Goal: Task Accomplishment & Management: Use online tool/utility

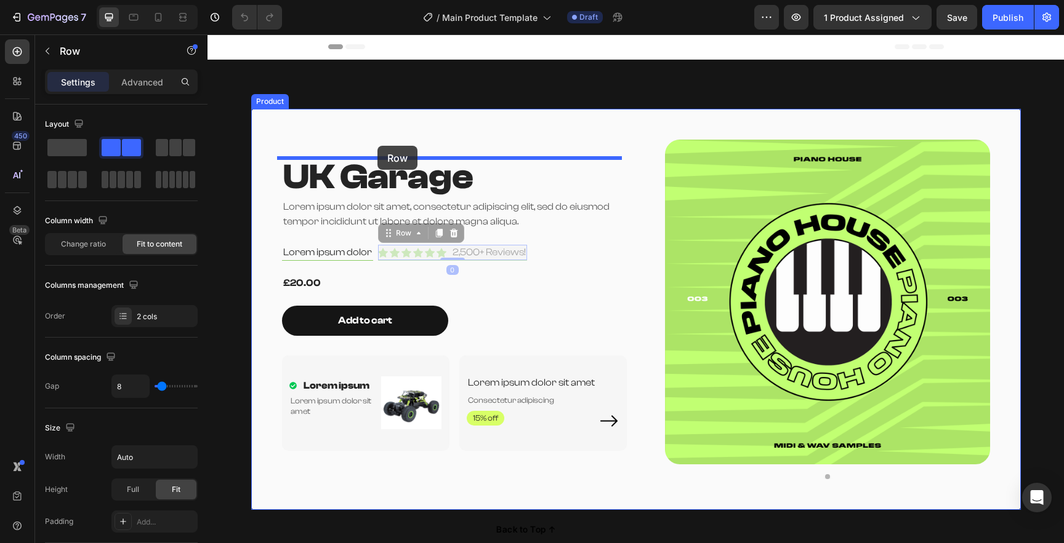
drag, startPoint x: 442, startPoint y: 259, endPoint x: 377, endPoint y: 146, distance: 130.4
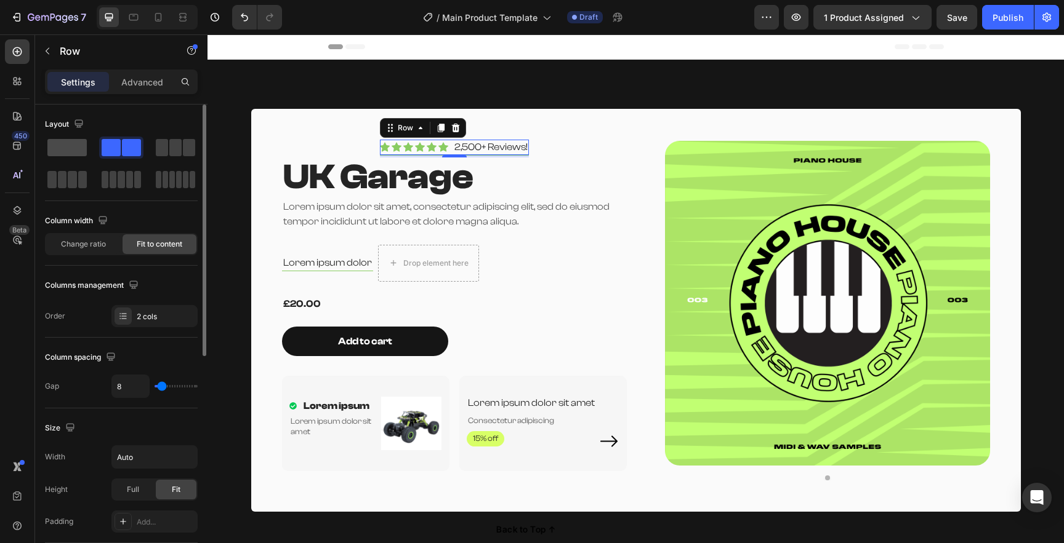
click at [79, 145] on span at bounding box center [66, 147] width 39 height 17
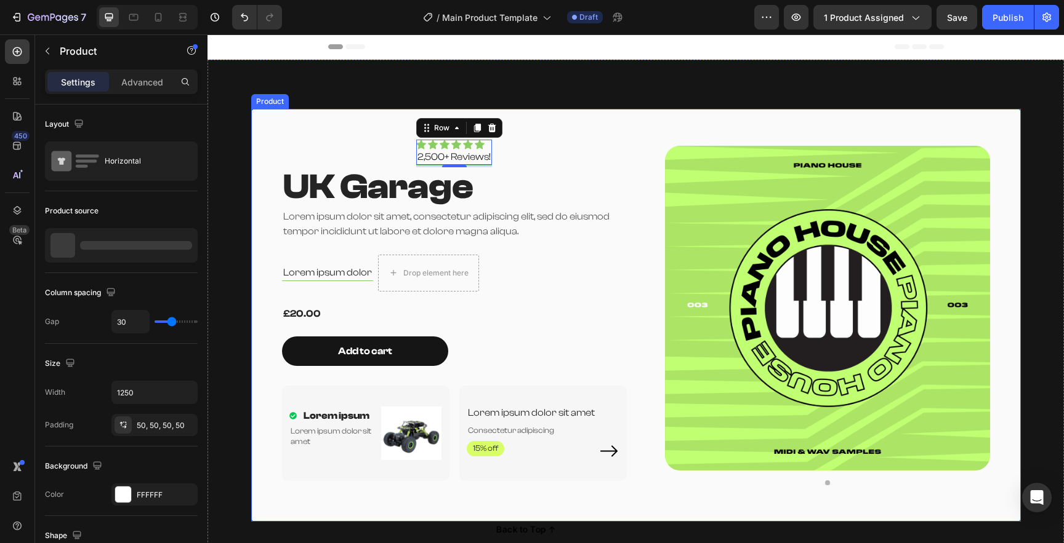
click at [355, 154] on div "Icon Icon Icon Icon Icon Icon Icon List 2,500+ Reviews! Text Block Row 4 UK Gar…" at bounding box center [454, 315] width 345 height 351
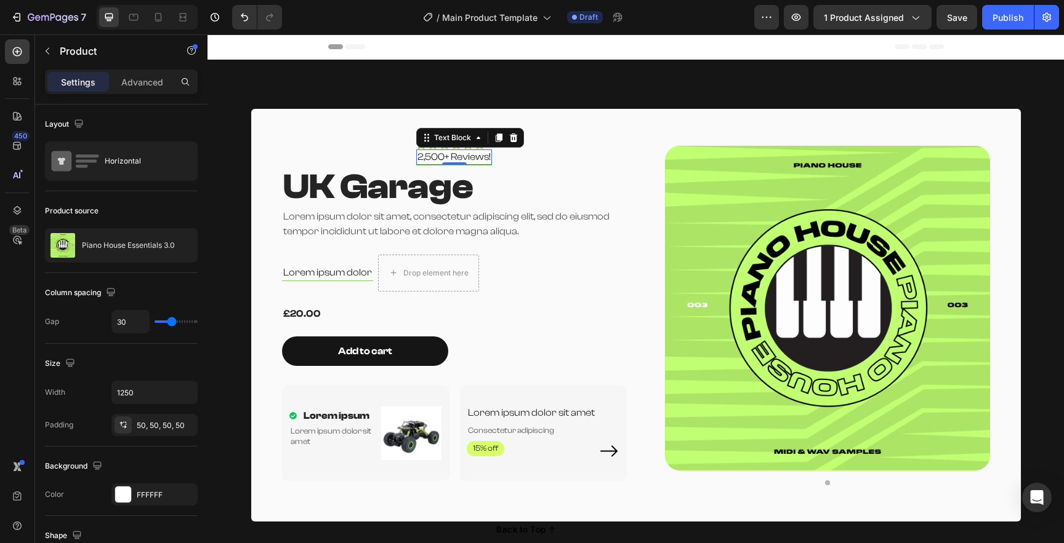
click at [425, 152] on p "2,500+ Reviews!" at bounding box center [453, 157] width 73 height 13
click at [511, 149] on div "Icon Icon Icon Icon Icon Icon Icon List 2,500+ Reviews! Text Block 0 Row UK Gar…" at bounding box center [454, 315] width 345 height 351
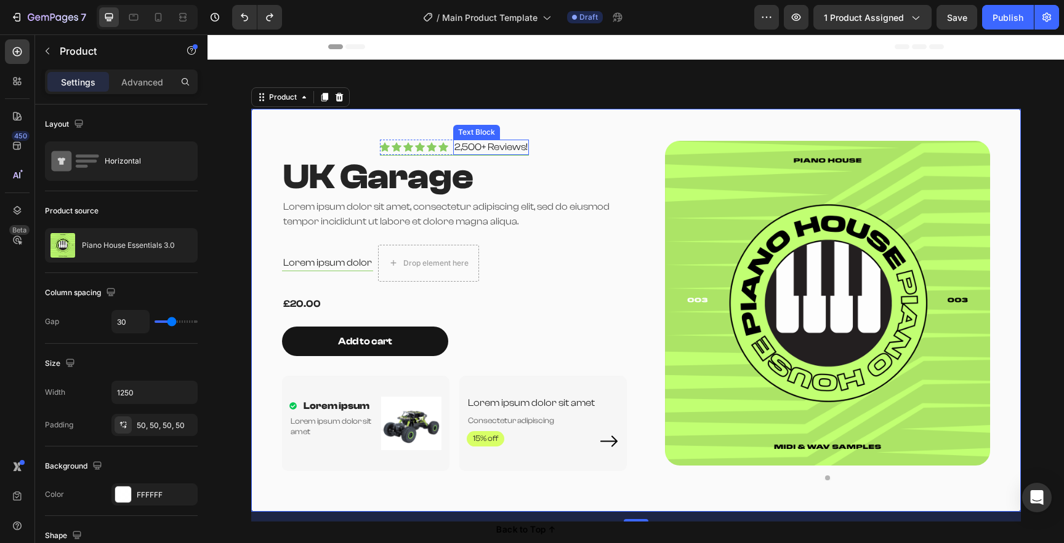
click at [453, 142] on div "2,500+ Reviews!" at bounding box center [491, 147] width 76 height 15
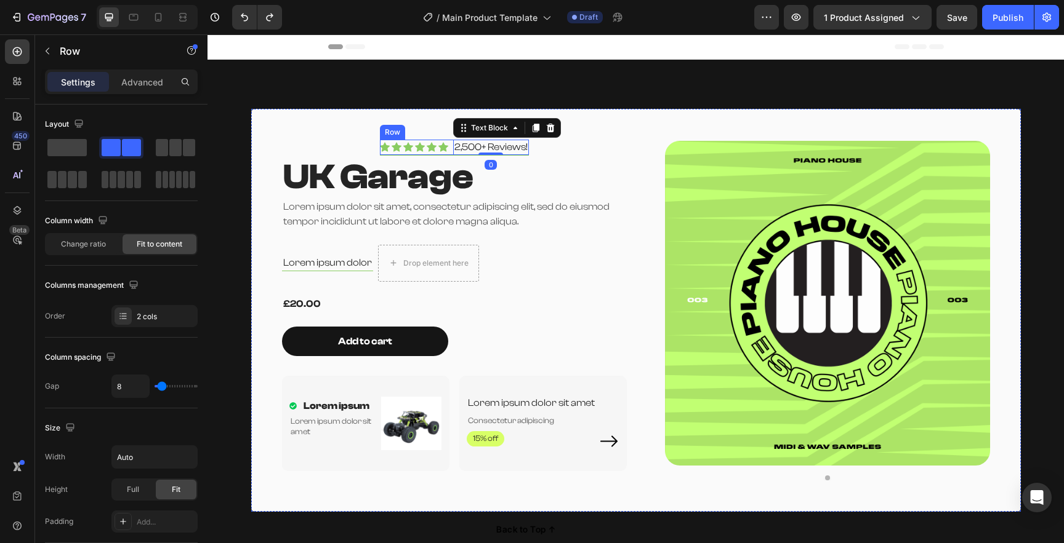
click at [445, 142] on div "Icon Icon Icon Icon Icon Icon Icon List 2,500+ Reviews! Text Block 0 Row" at bounding box center [454, 148] width 149 height 16
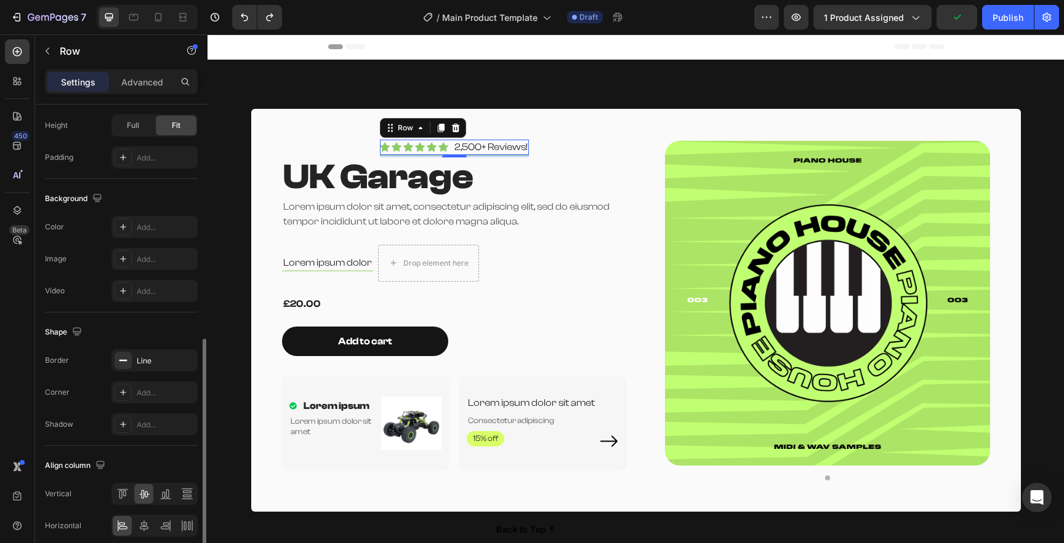
scroll to position [417, 0]
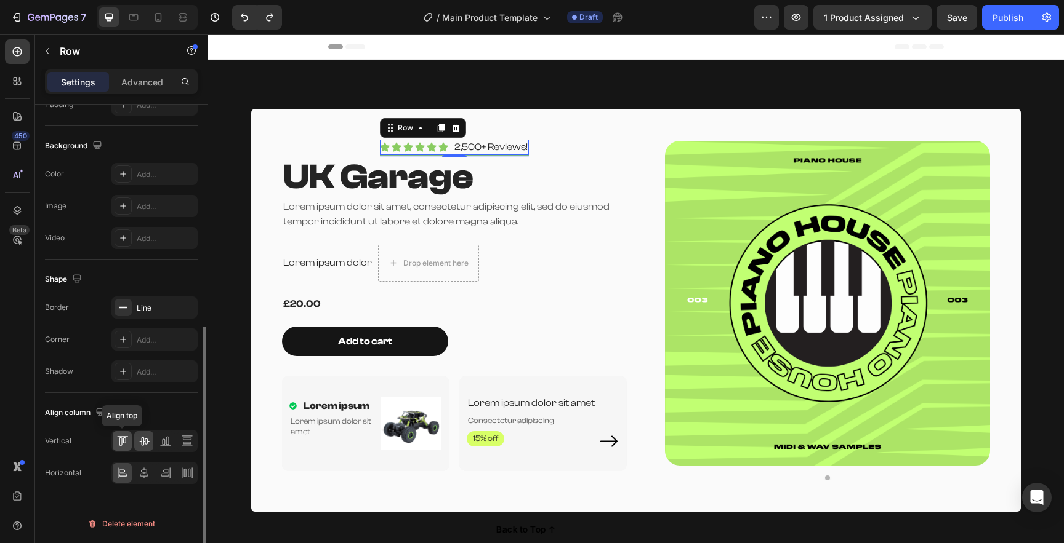
click at [126, 444] on icon at bounding box center [122, 441] width 12 height 12
click at [146, 444] on icon at bounding box center [144, 441] width 12 height 12
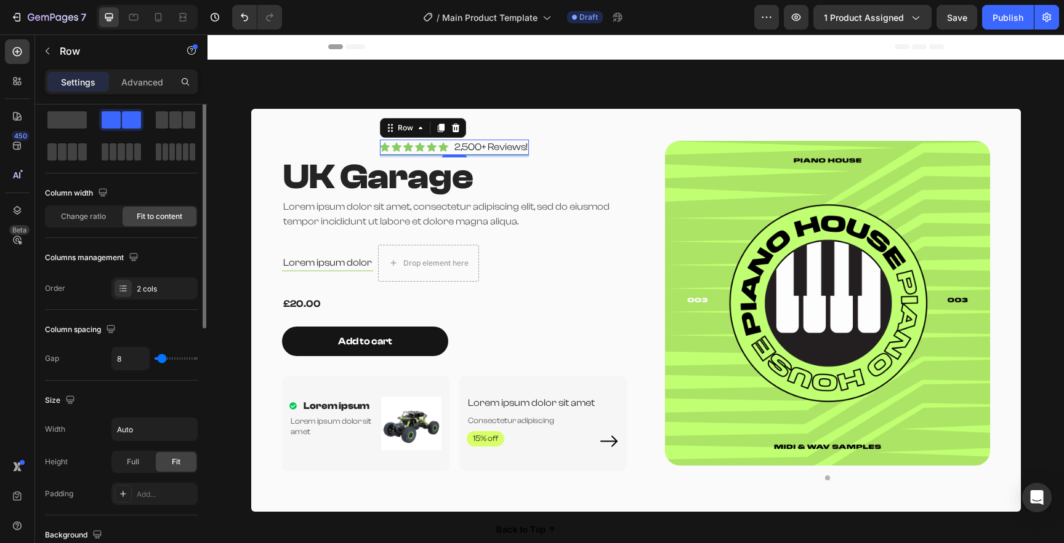
scroll to position [0, 0]
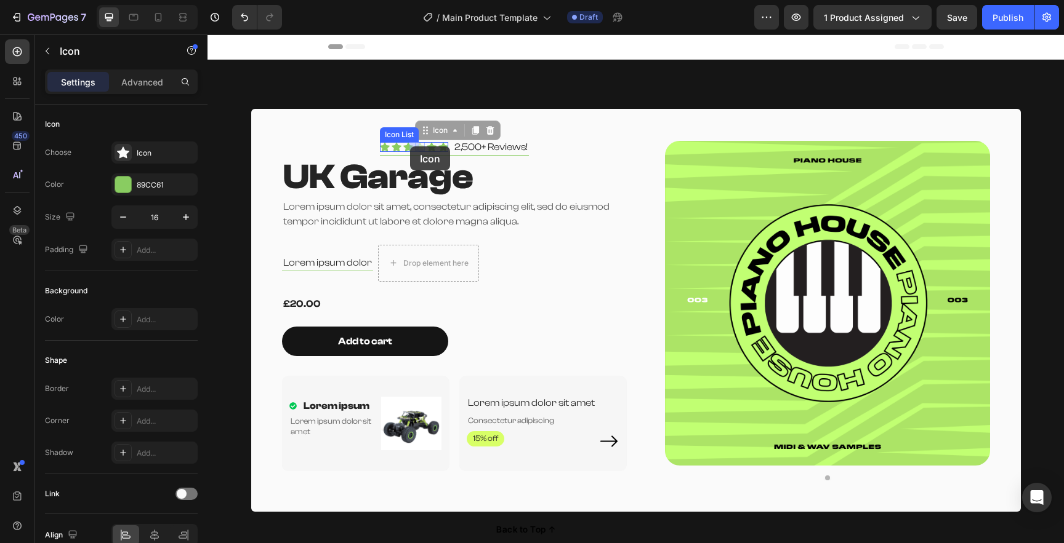
drag, startPoint x: 417, startPoint y: 144, endPoint x: 410, endPoint y: 146, distance: 7.8
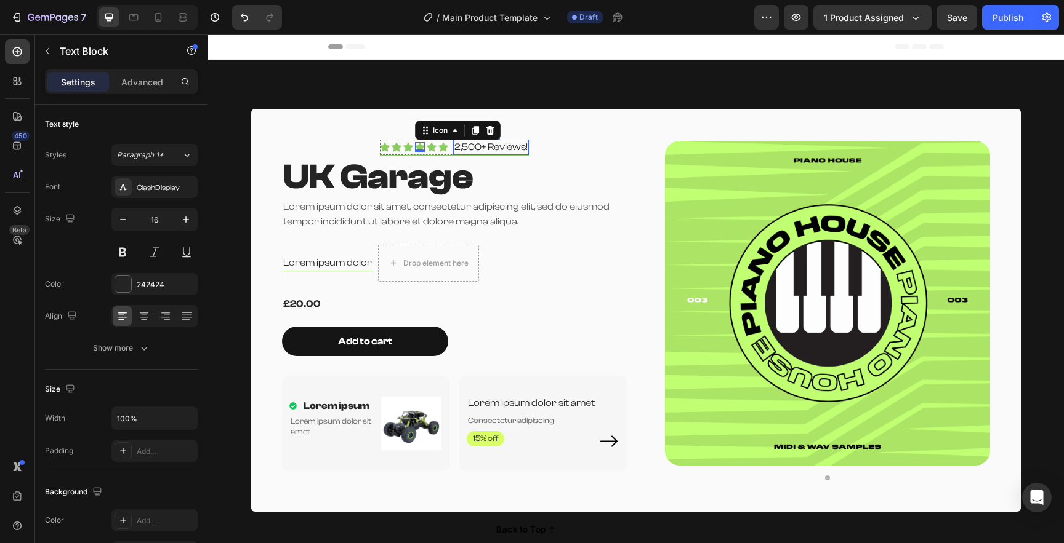
click at [453, 150] on div "2,500+ Reviews!" at bounding box center [491, 147] width 76 height 15
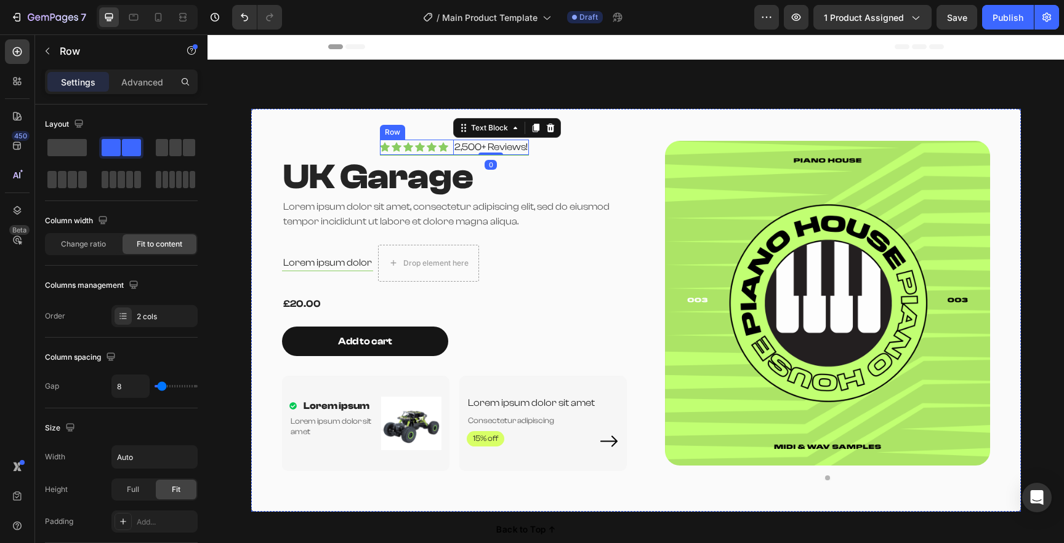
click at [444, 150] on div "Icon Icon Icon Icon Icon Icon Icon List 2,500+ Reviews! Text Block 0 Row" at bounding box center [454, 148] width 149 height 16
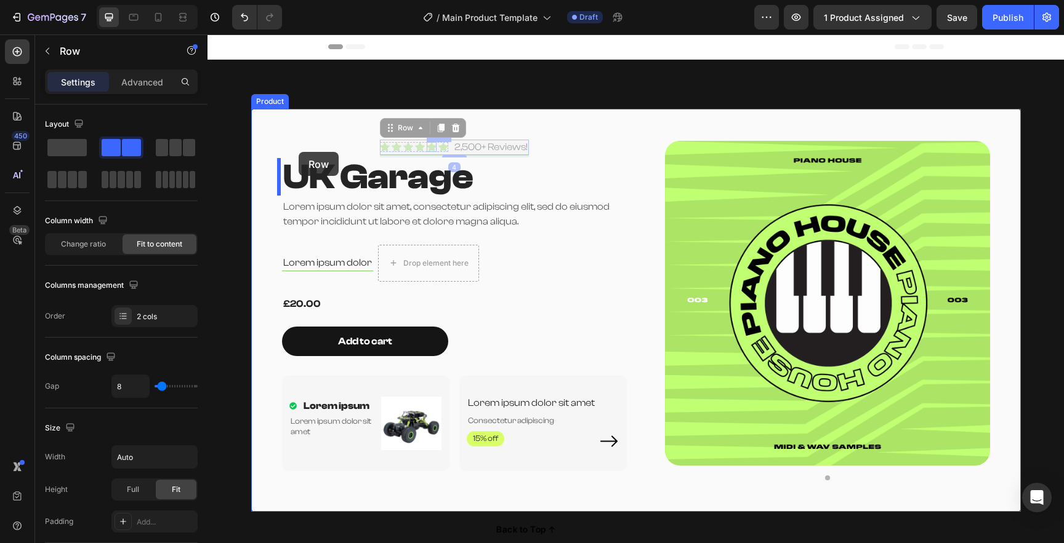
drag, startPoint x: 446, startPoint y: 150, endPoint x: 299, endPoint y: 152, distance: 147.1
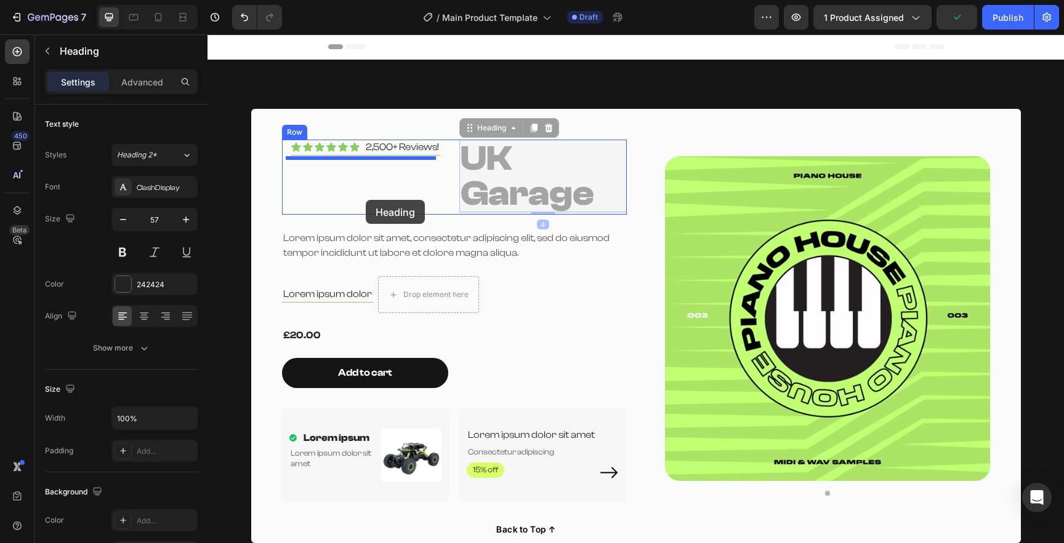
drag, startPoint x: 484, startPoint y: 190, endPoint x: 366, endPoint y: 200, distance: 119.3
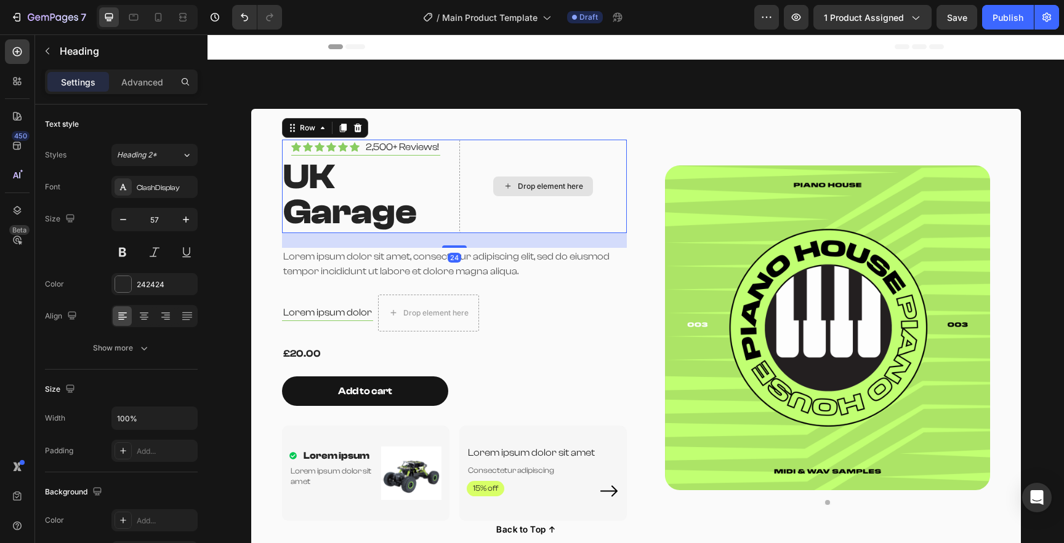
click at [461, 153] on div "Drop element here" at bounding box center [542, 187] width 167 height 94
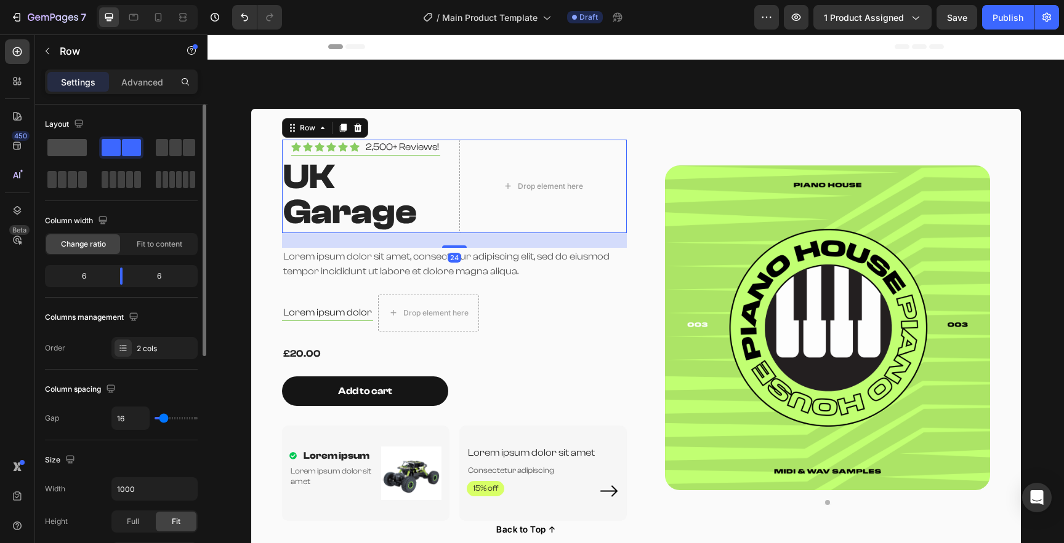
click at [57, 155] on span at bounding box center [66, 147] width 39 height 17
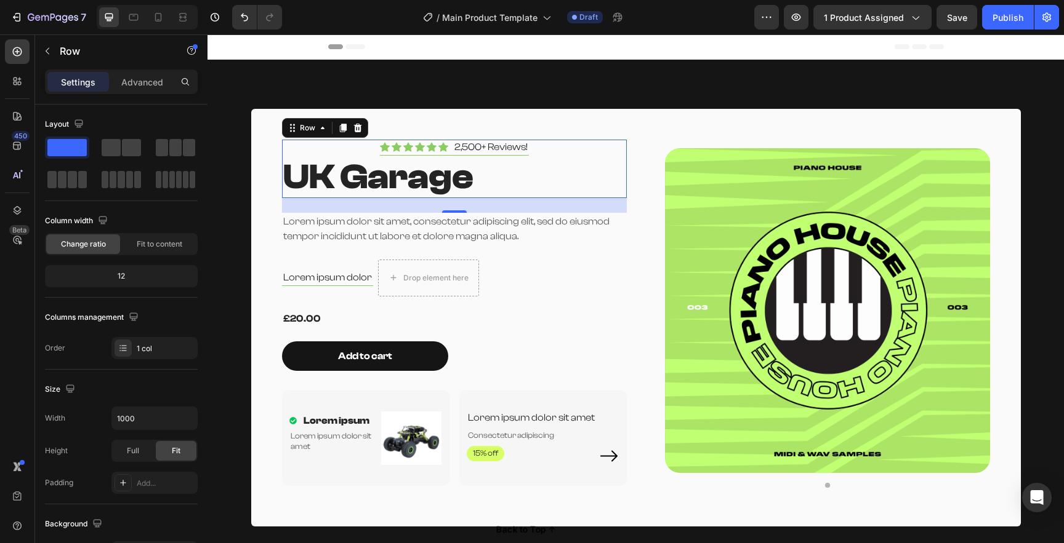
click at [358, 148] on div "Icon Icon Icon Icon Icon Icon Icon List 2,500+ Reviews! Text Block Row UK Garag…" at bounding box center [454, 169] width 345 height 58
click at [139, 81] on p "Advanced" at bounding box center [142, 82] width 42 height 13
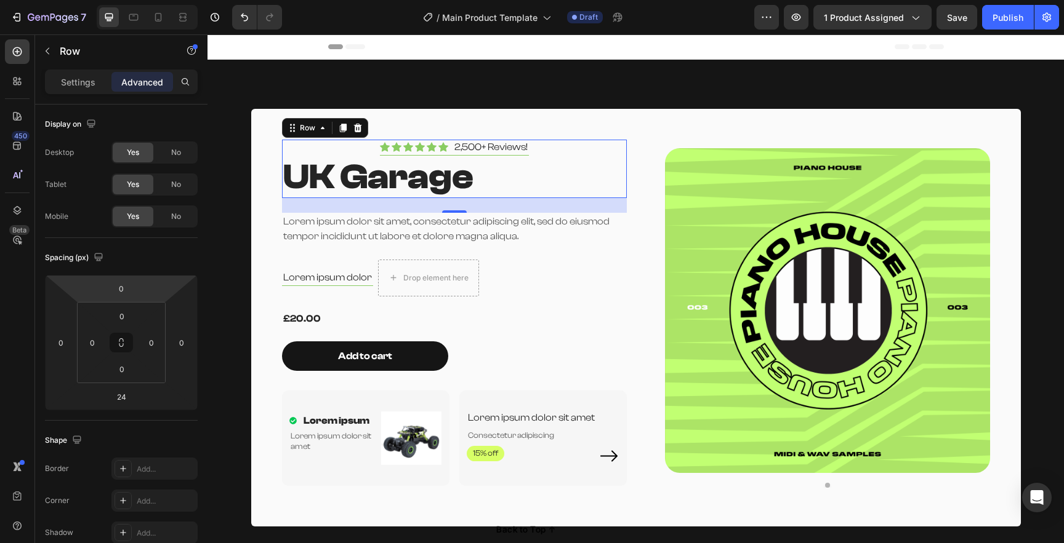
click at [76, 85] on p "Settings" at bounding box center [78, 82] width 34 height 13
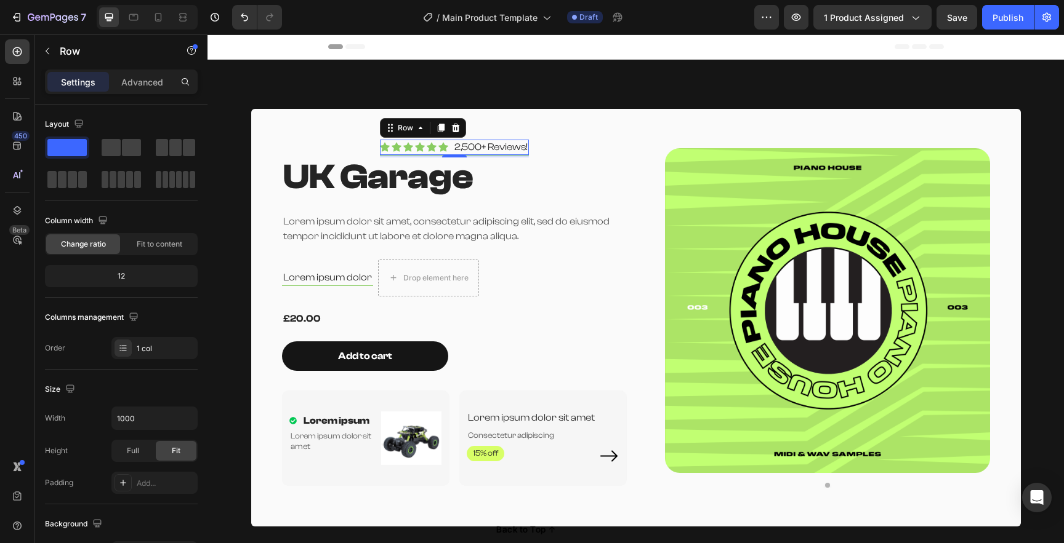
click at [446, 150] on div "Icon Icon Icon Icon Icon Icon Icon List 2,500+ Reviews! Text Block Row 0" at bounding box center [454, 148] width 149 height 16
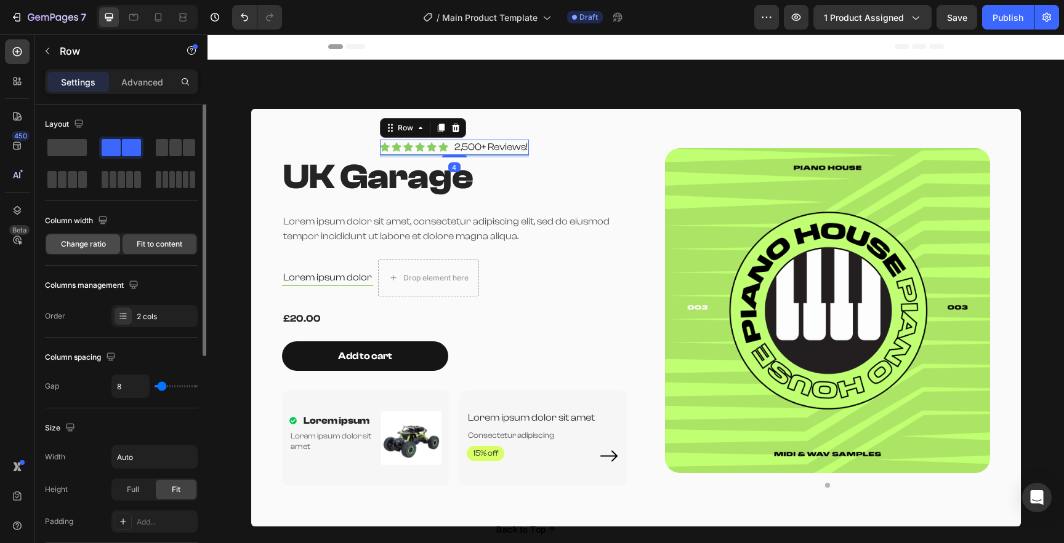
click at [95, 244] on span "Change ratio" at bounding box center [83, 244] width 45 height 11
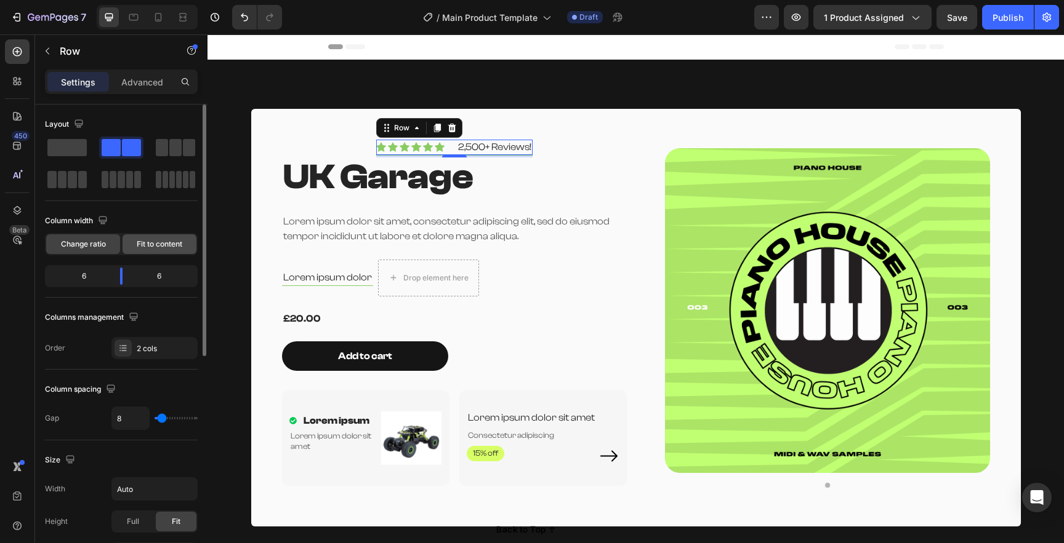
click at [143, 243] on span "Fit to content" at bounding box center [160, 244] width 46 height 11
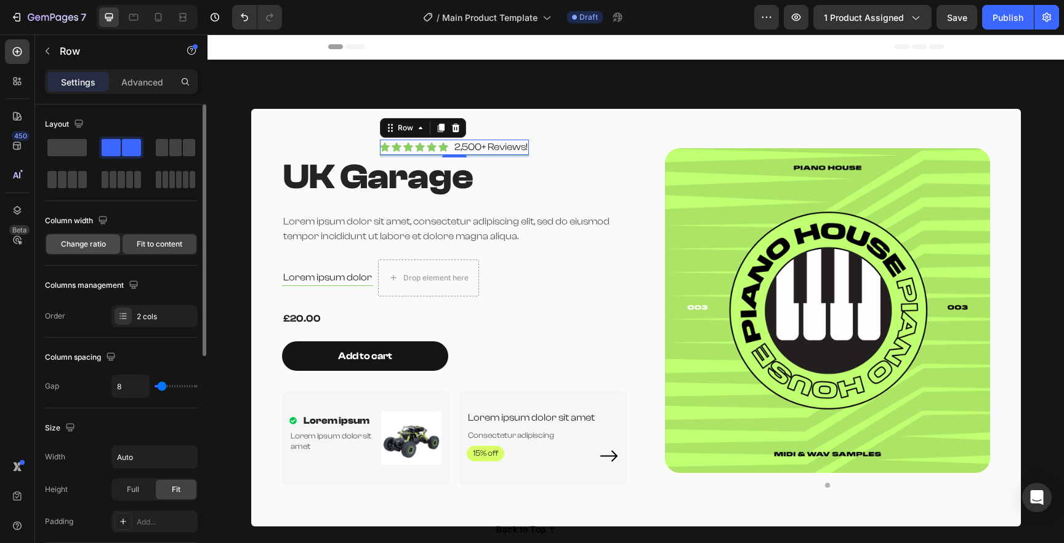
click at [108, 244] on div "Change ratio" at bounding box center [83, 245] width 74 height 20
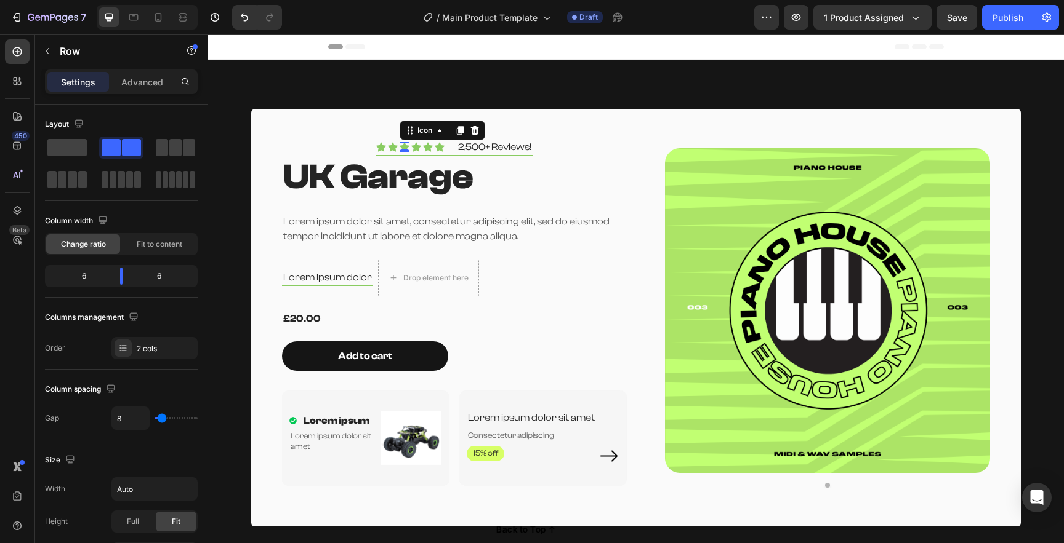
click at [401, 145] on icon at bounding box center [404, 147] width 10 height 10
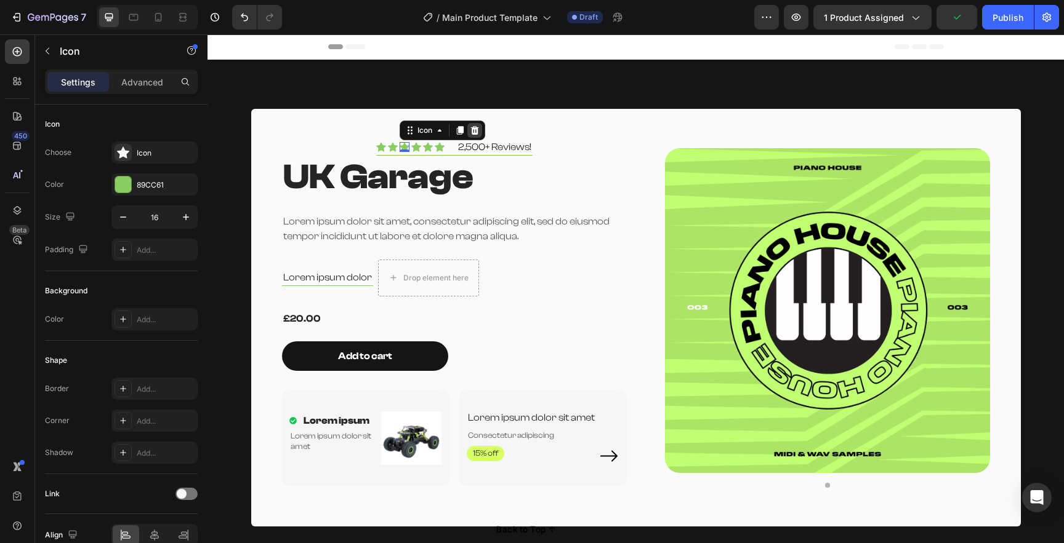
click at [470, 135] on icon at bounding box center [474, 130] width 8 height 9
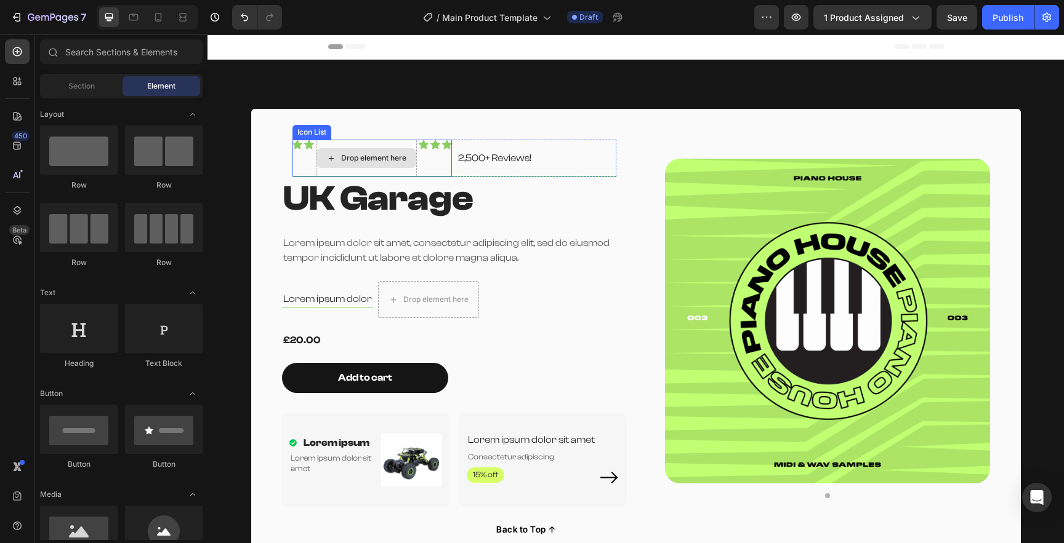
click at [372, 148] on div "Drop element here" at bounding box center [366, 158] width 100 height 20
click at [372, 145] on div "Drop element here" at bounding box center [366, 158] width 101 height 37
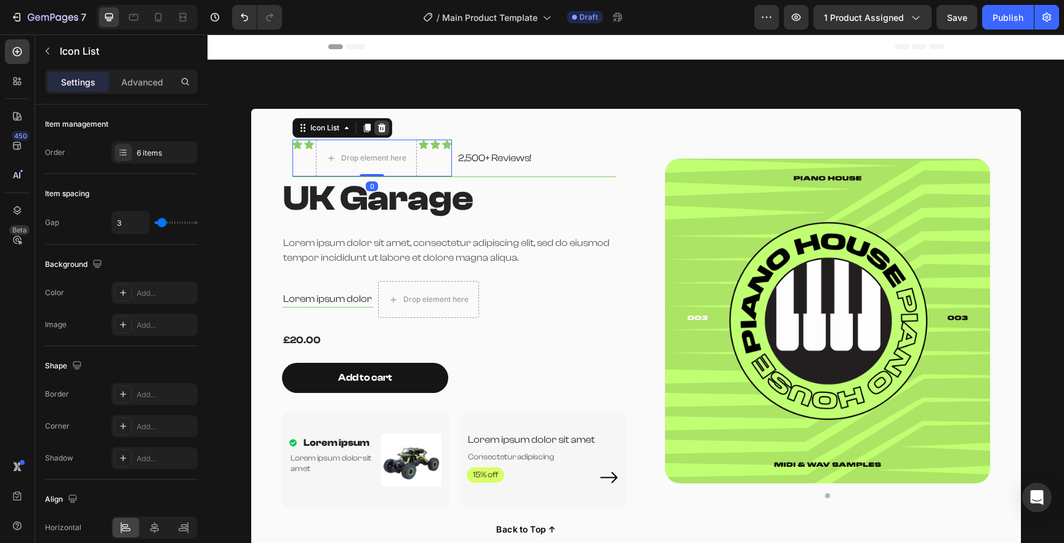
click at [378, 124] on icon at bounding box center [382, 128] width 10 height 10
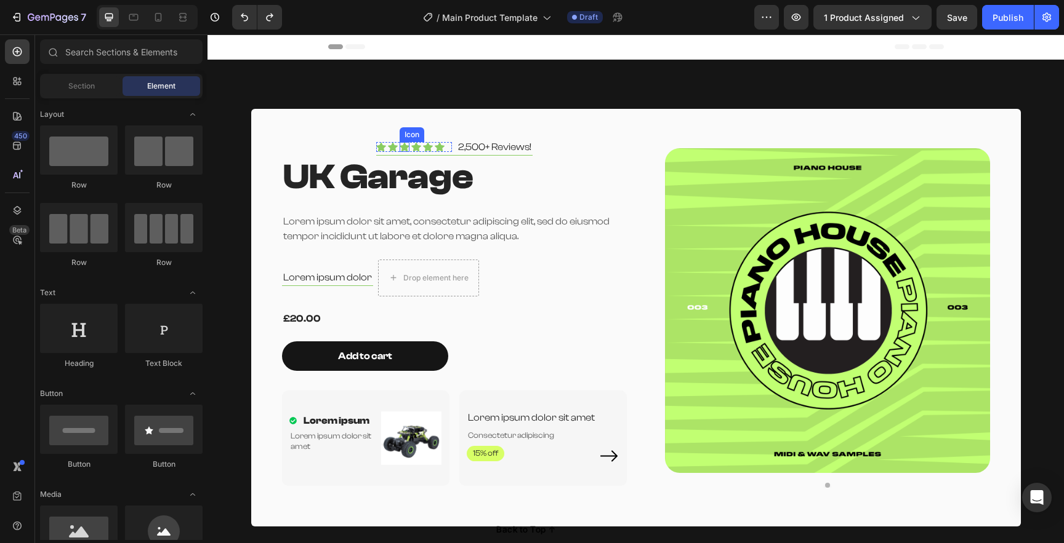
click at [399, 146] on div "Icon" at bounding box center [404, 147] width 10 height 10
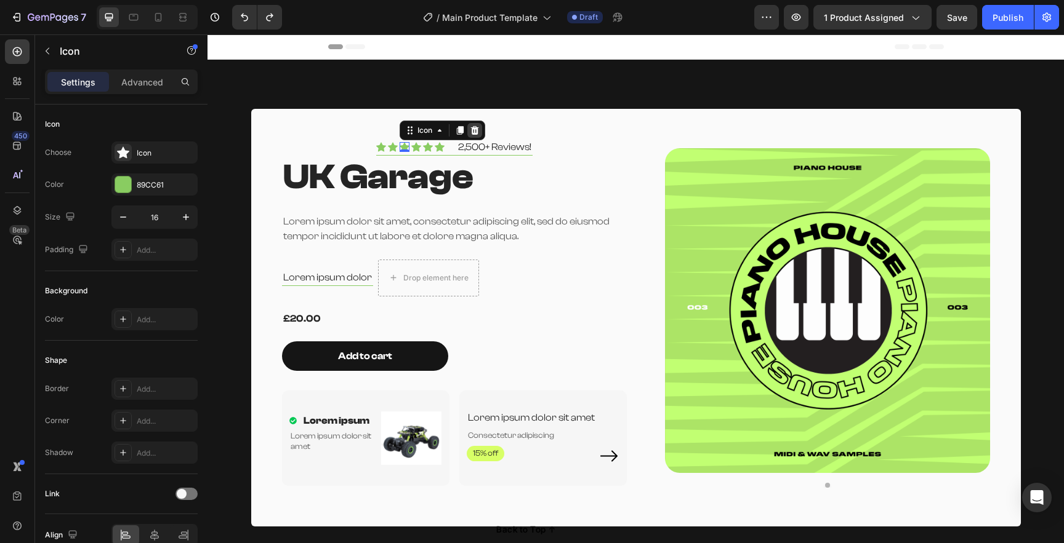
click at [470, 126] on icon at bounding box center [475, 131] width 10 height 10
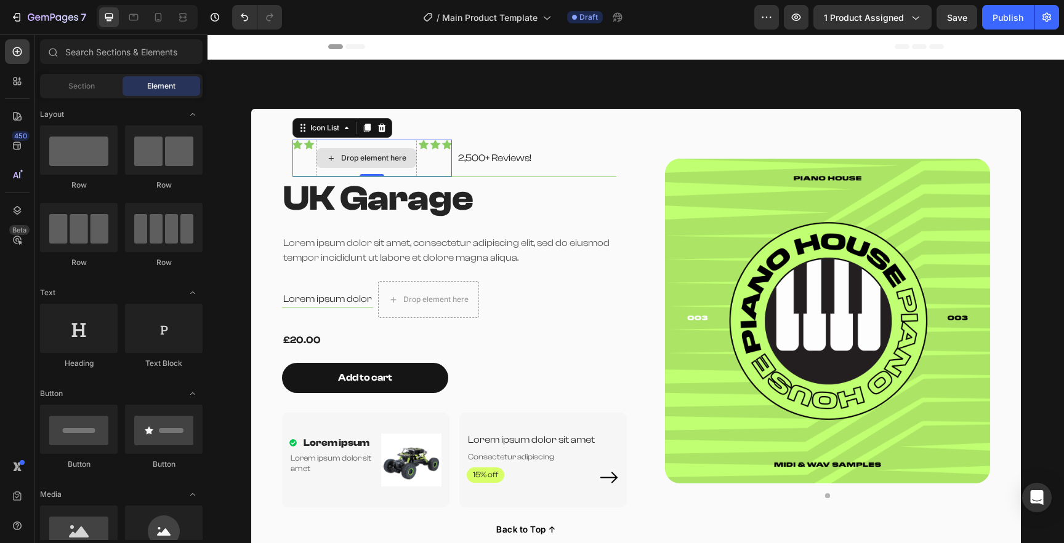
click at [387, 141] on div "Drop element here" at bounding box center [366, 158] width 101 height 37
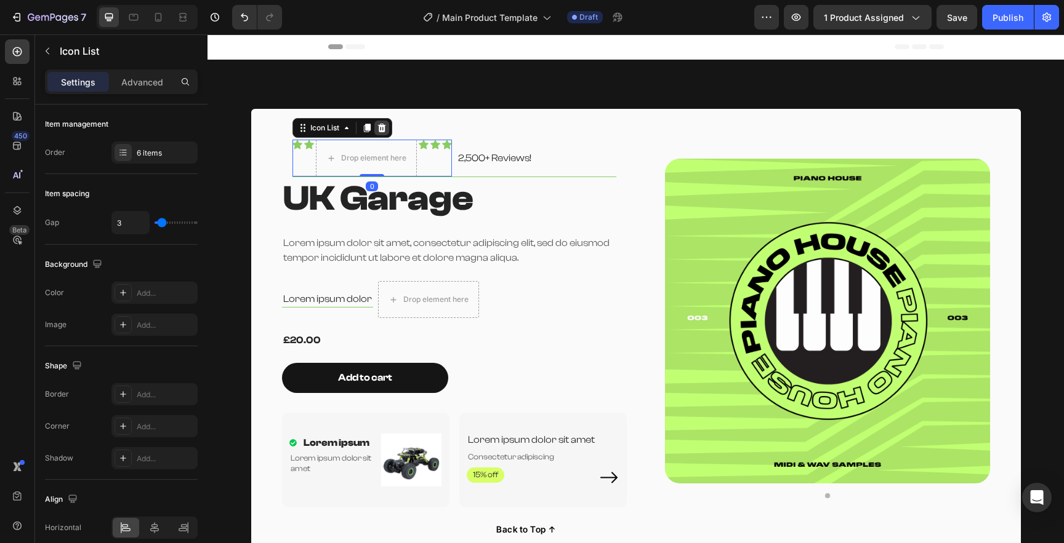
click at [377, 127] on icon at bounding box center [382, 128] width 10 height 10
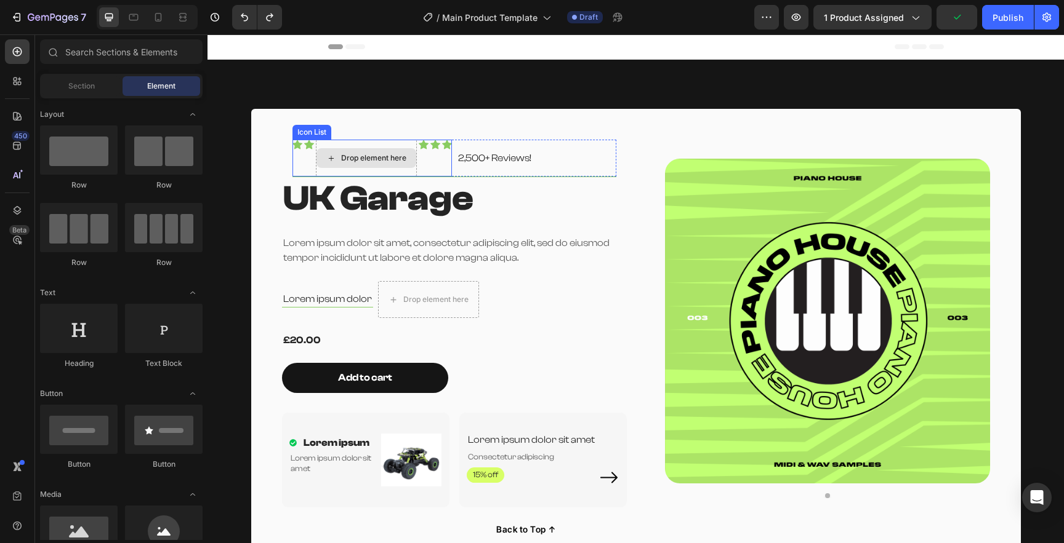
click at [354, 148] on div "Drop element here" at bounding box center [366, 158] width 100 height 20
click at [111, 90] on div "Section" at bounding box center [81, 86] width 78 height 20
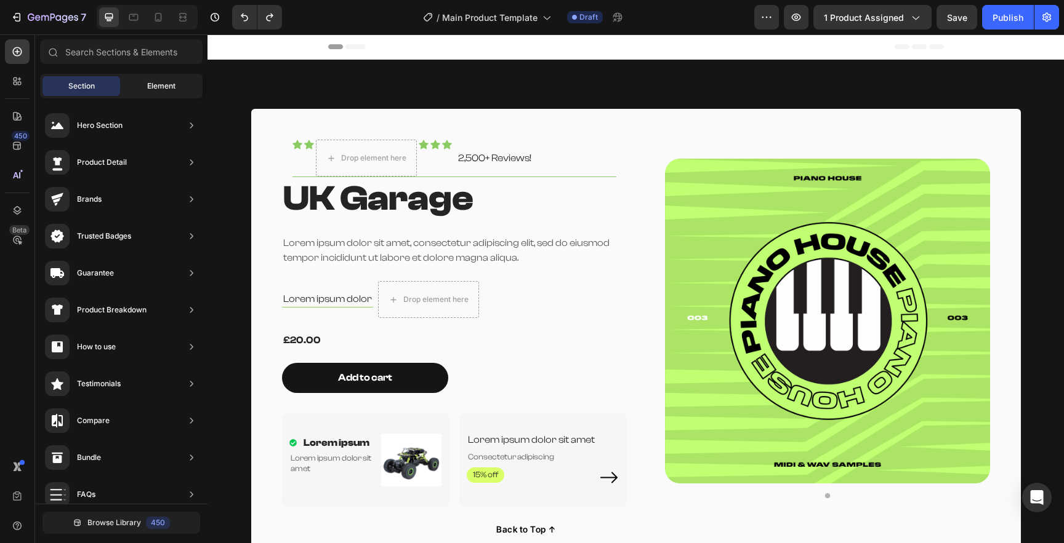
click at [151, 89] on span "Element" at bounding box center [161, 86] width 28 height 11
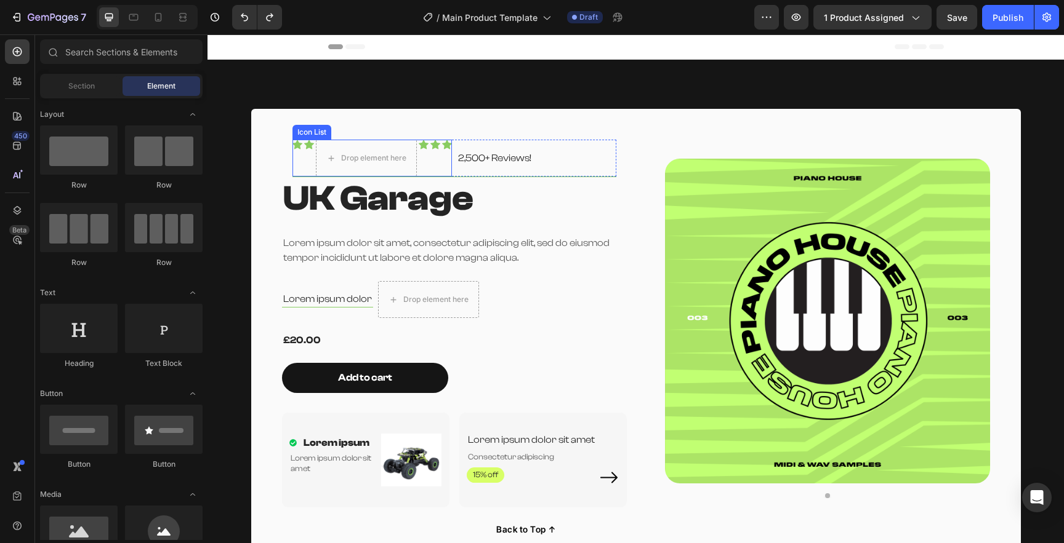
click at [297, 160] on div "Icon Icon Drop element here Icon Icon Icon" at bounding box center [371, 158] width 159 height 37
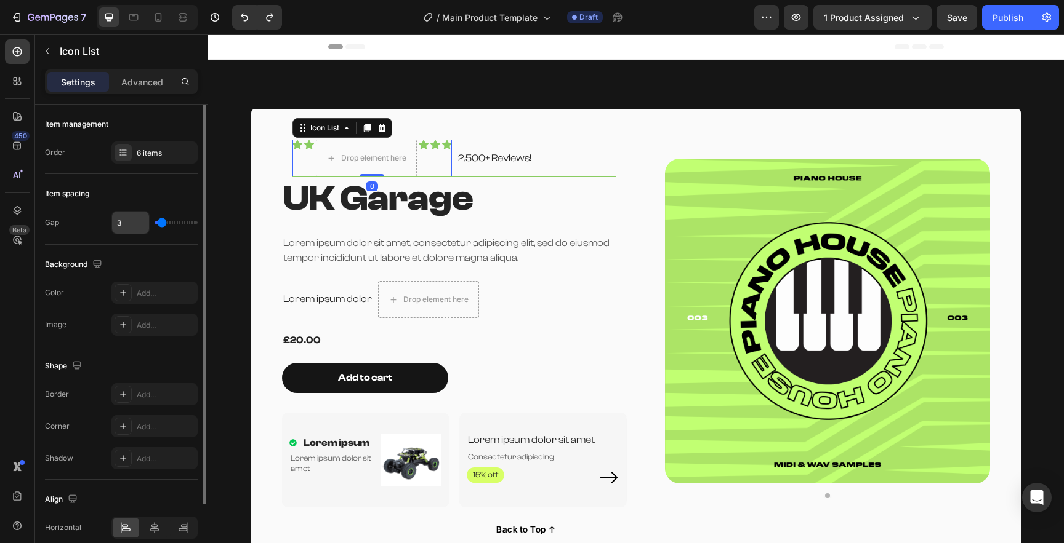
click at [124, 222] on input "3" at bounding box center [130, 223] width 37 height 22
click at [142, 151] on div "6 items" at bounding box center [166, 153] width 58 height 11
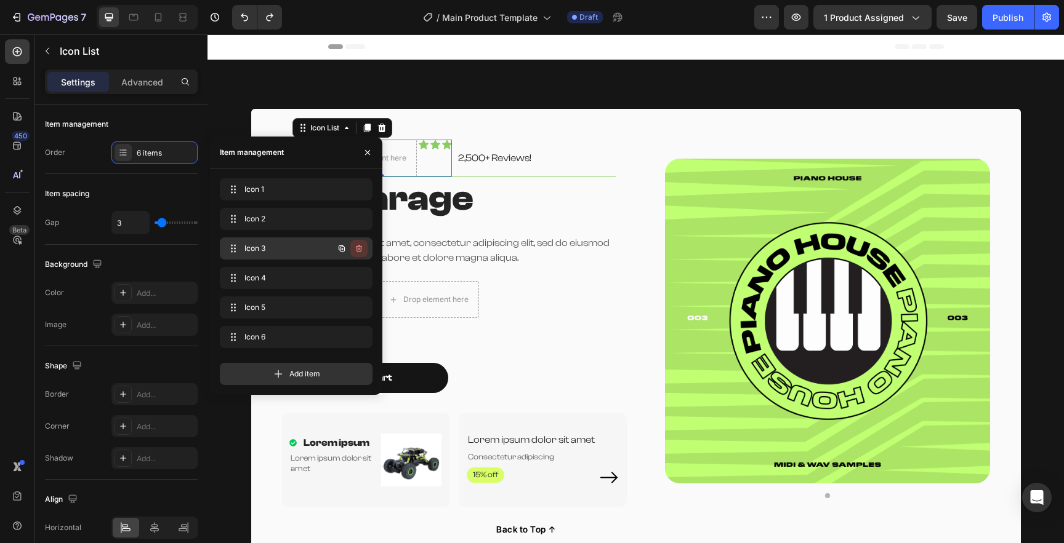
click at [359, 249] on icon "button" at bounding box center [359, 249] width 1 height 3
click at [360, 251] on div "Delete" at bounding box center [350, 248] width 23 height 11
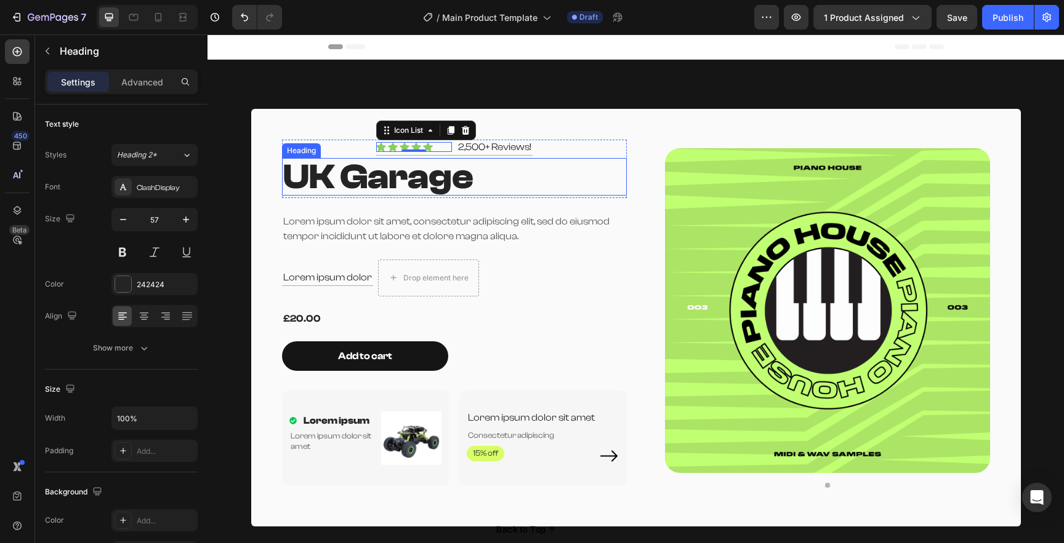
click at [460, 182] on strong "UK Garage" at bounding box center [378, 177] width 190 height 40
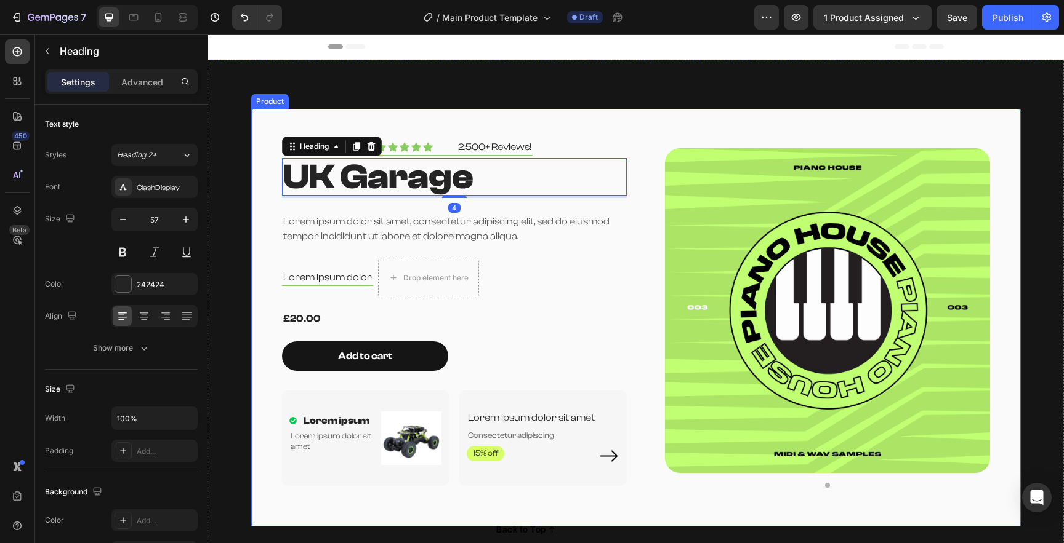
click at [443, 118] on div "Icon Icon Icon Icon Icon Icon List 2,500+ Reviews! Text Block Row UK Garage Hea…" at bounding box center [635, 318] width 769 height 418
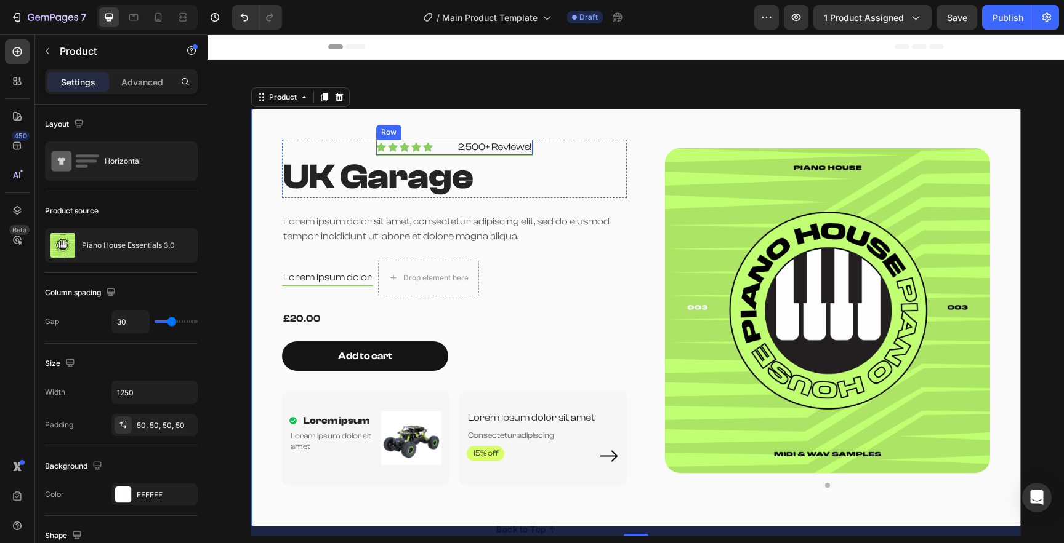
click at [447, 149] on div "Icon Icon Icon Icon Icon Icon List 2,500+ Reviews! Text Block Row" at bounding box center [454, 148] width 156 height 16
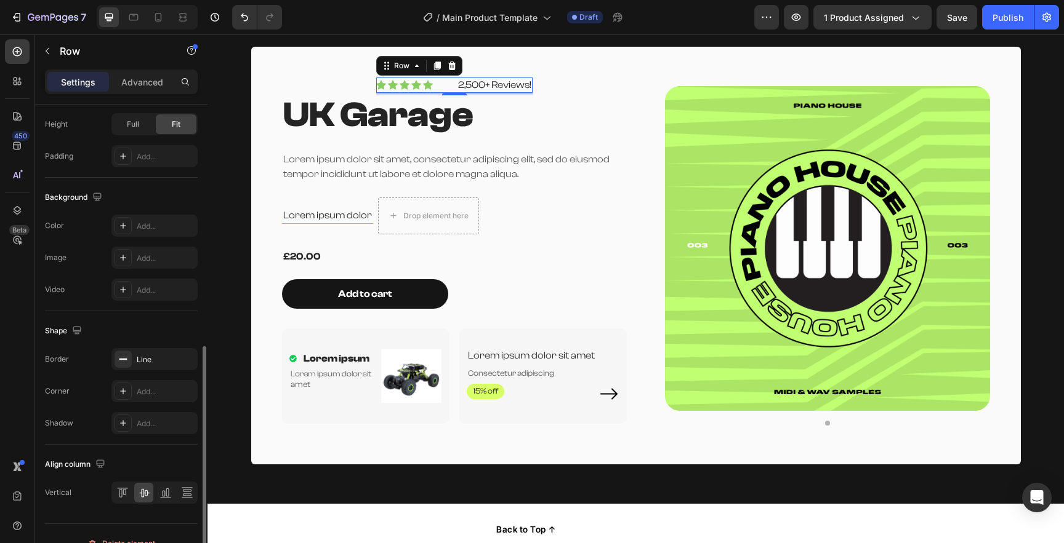
scroll to position [417, 0]
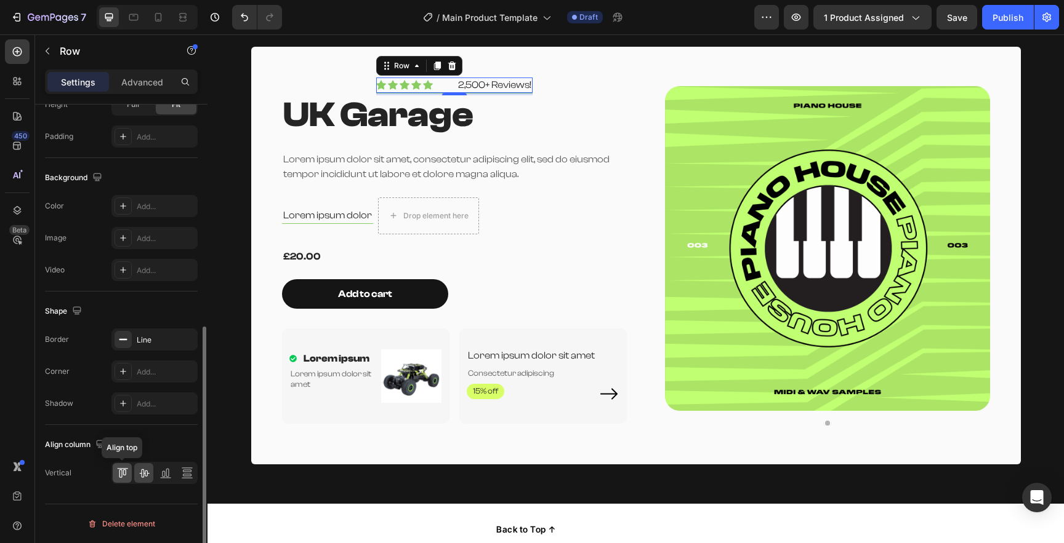
click at [119, 470] on icon at bounding box center [122, 473] width 12 height 12
click at [144, 476] on icon at bounding box center [144, 473] width 12 height 12
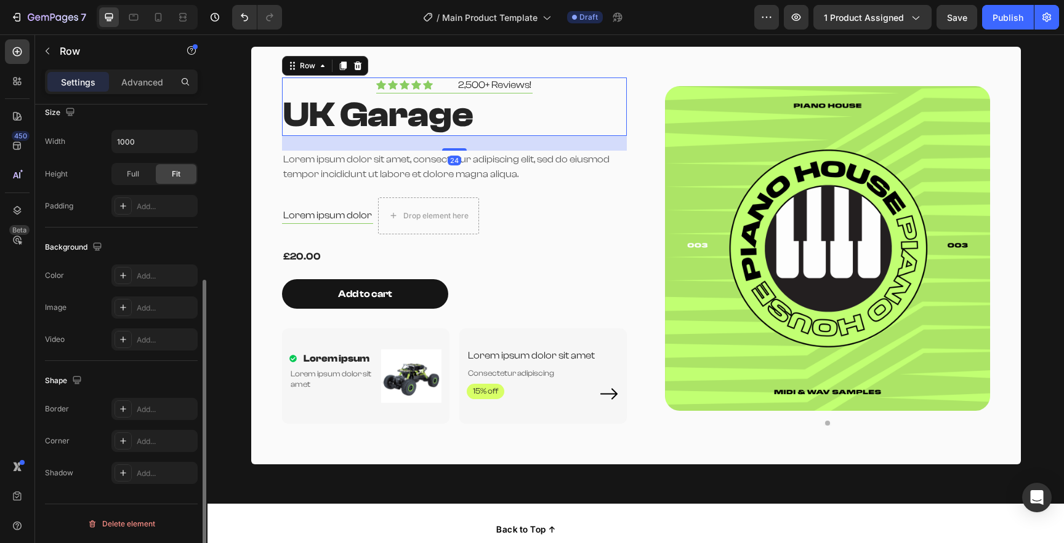
click at [620, 94] on div "Icon Icon Icon Icon Icon Icon List 2,500+ Reviews! Text Block Row UK Garage Hea…" at bounding box center [454, 107] width 345 height 58
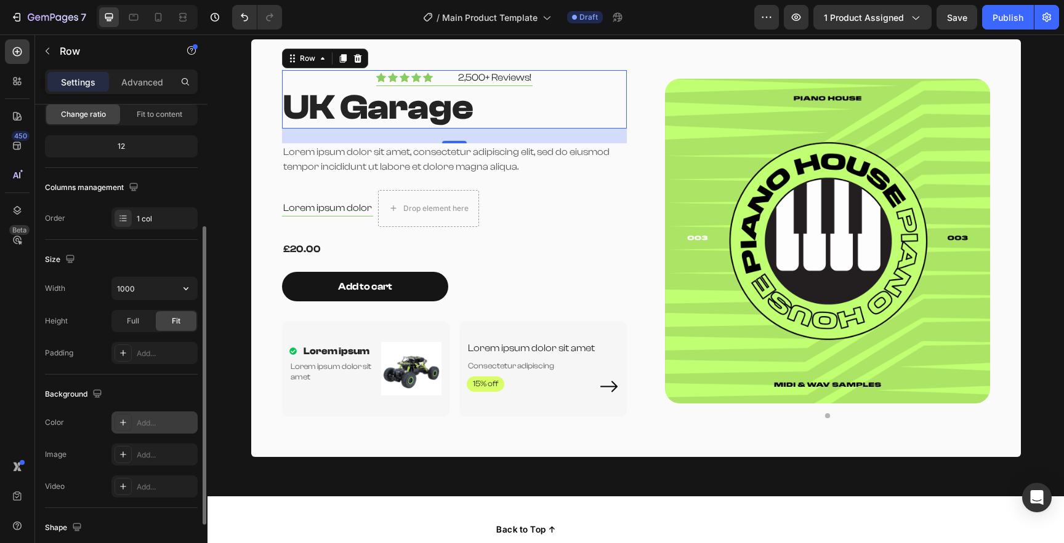
scroll to position [0, 0]
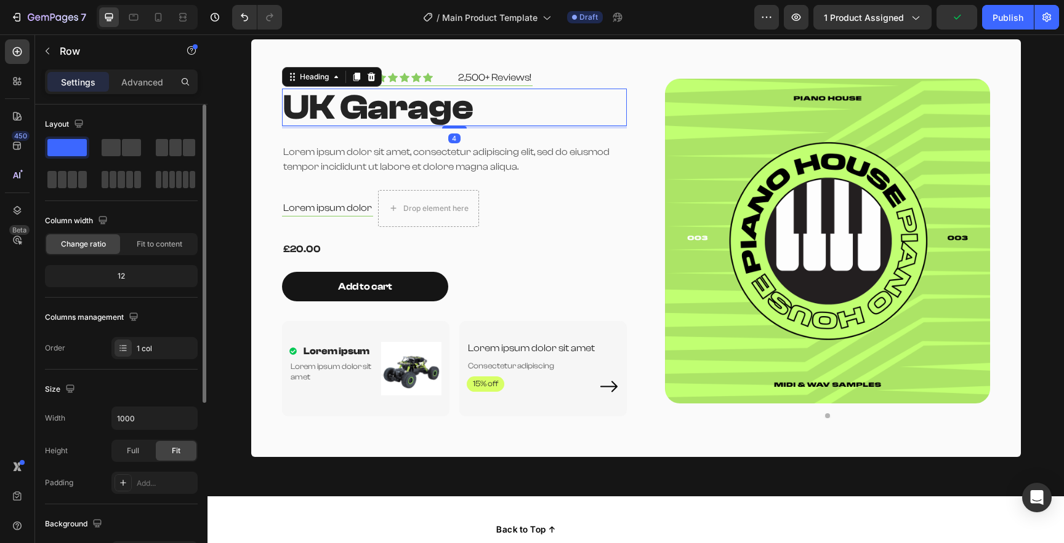
click at [530, 102] on h2 "UK Garage" at bounding box center [454, 108] width 345 height 38
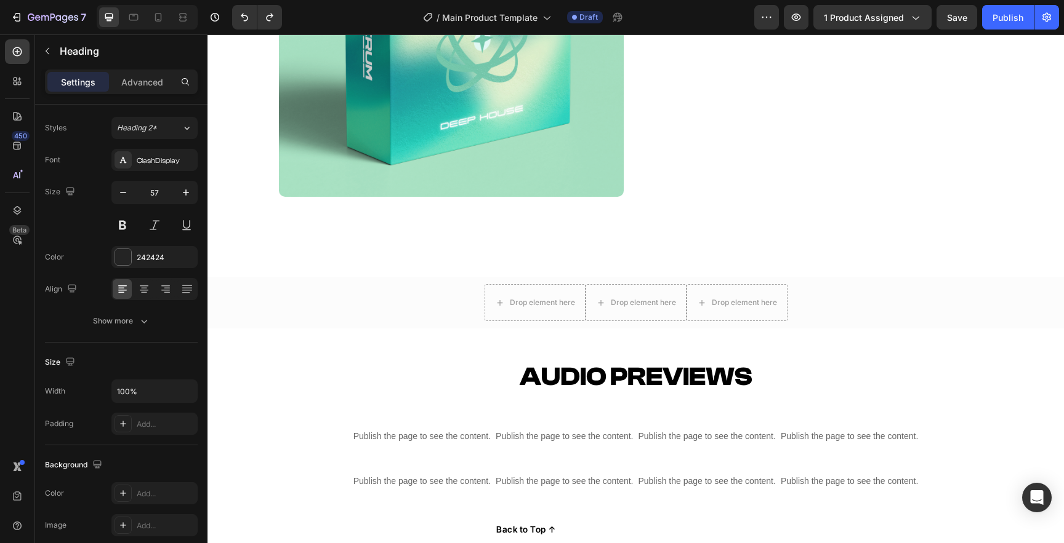
scroll to position [840, 0]
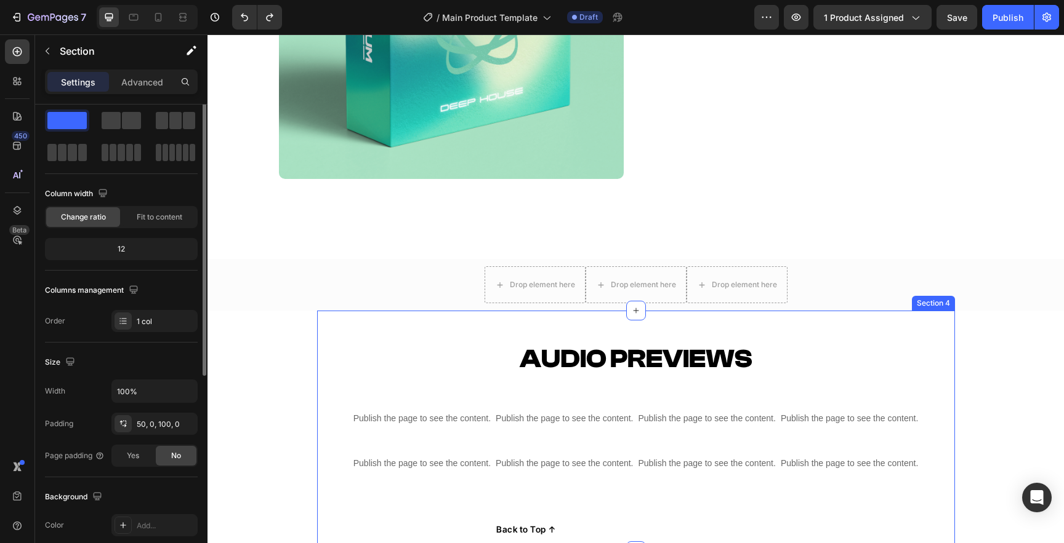
click at [444, 325] on div "Audio Previews Heading Publish the page to see the content. Custom Code Publish…" at bounding box center [636, 431] width 638 height 241
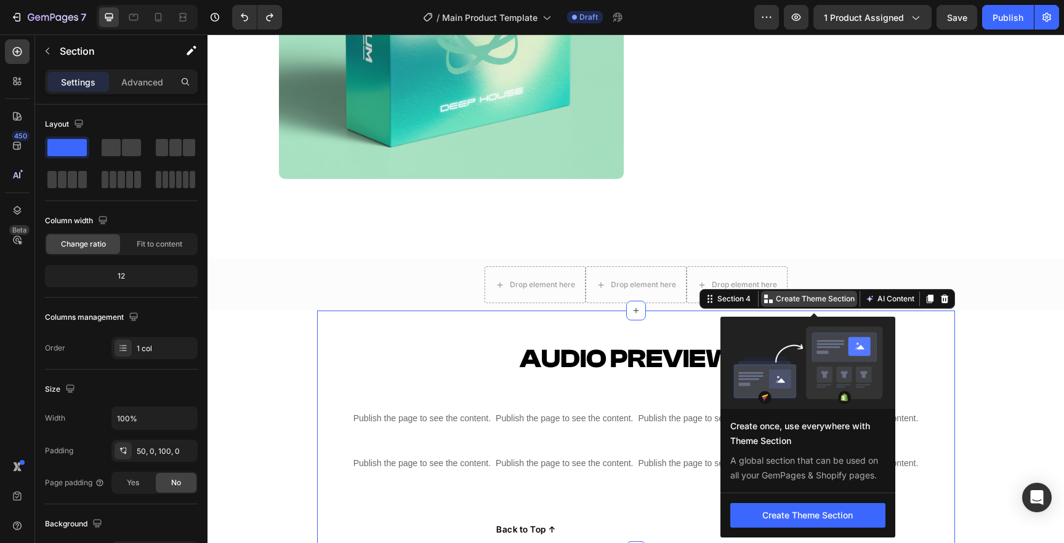
click at [820, 299] on p "Create Theme Section" at bounding box center [815, 299] width 79 height 11
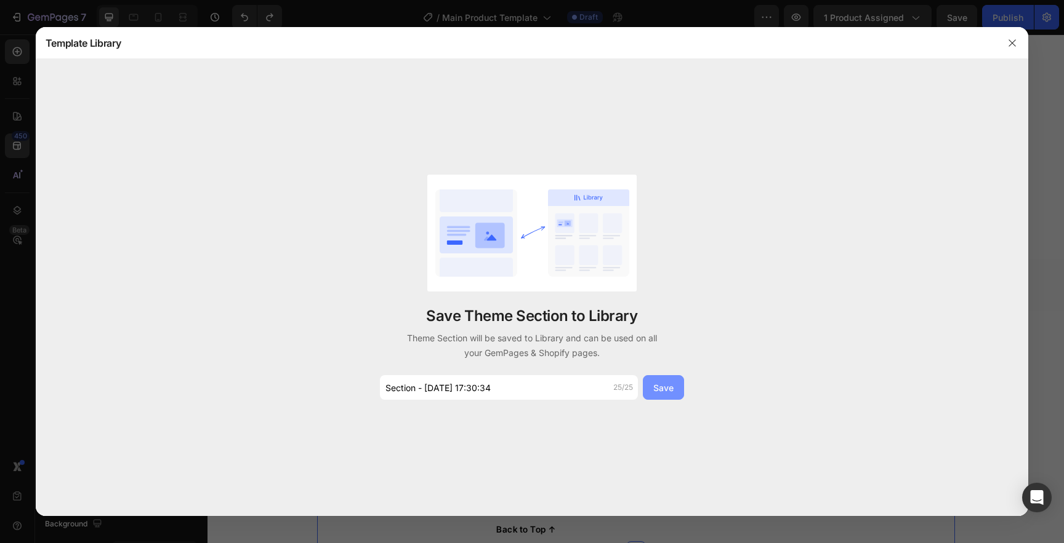
click at [668, 387] on div "Save" at bounding box center [663, 388] width 20 height 13
